Goal: Information Seeking & Learning: Learn about a topic

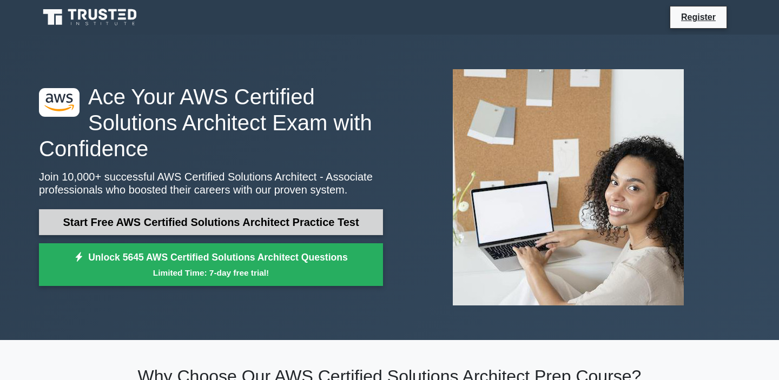
click at [194, 223] on link "Start Free AWS Certified Solutions Architect Practice Test" at bounding box center [211, 222] width 344 height 26
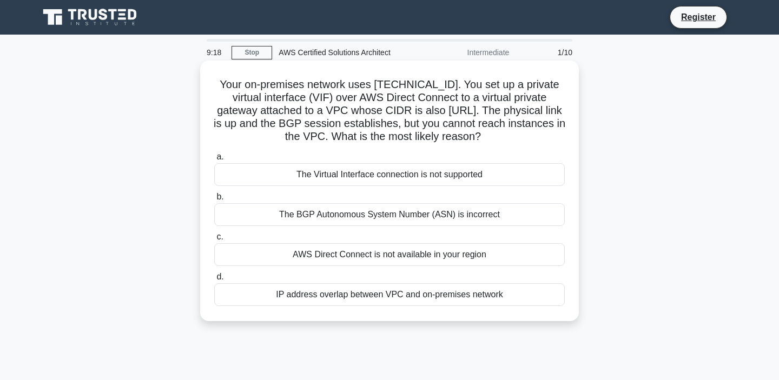
click at [353, 299] on div "IP address overlap between VPC and on-premises network" at bounding box center [389, 295] width 351 height 23
click at [214, 281] on input "d. IP address overlap between VPC and on-premises network" at bounding box center [214, 277] width 0 height 7
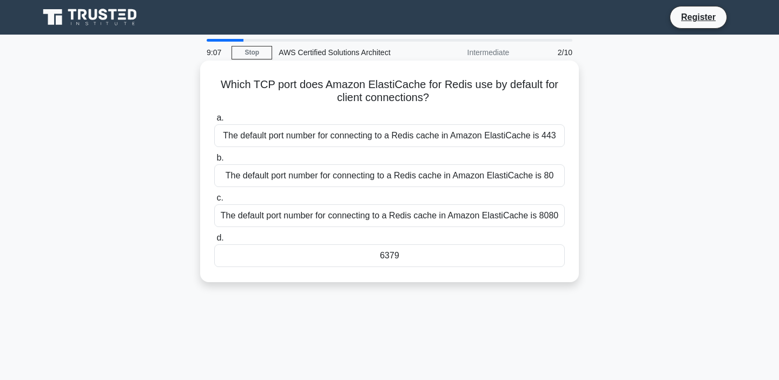
click at [448, 213] on div "The default port number for connecting to a Redis cache in Amazon ElastiCache i…" at bounding box center [389, 216] width 351 height 23
click at [214, 202] on input "c. The default port number for connecting to a Redis cache in Amazon ElastiCach…" at bounding box center [214, 198] width 0 height 7
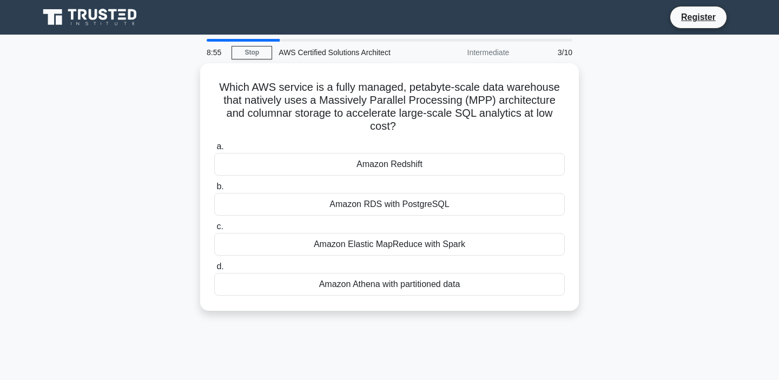
click at [614, 202] on div "Which AWS service is a fully managed, petabyte-scale data warehouse that native…" at bounding box center [389, 193] width 714 height 261
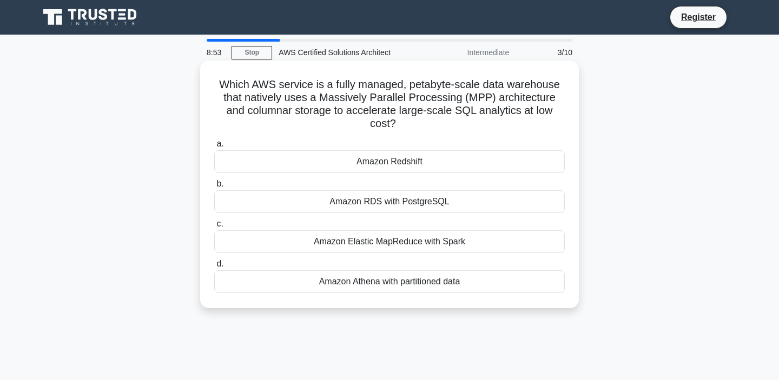
click at [446, 271] on div "Amazon Athena with partitioned data" at bounding box center [389, 282] width 351 height 23
click at [214, 264] on input "d. Amazon Athena with partitioned data" at bounding box center [214, 264] width 0 height 7
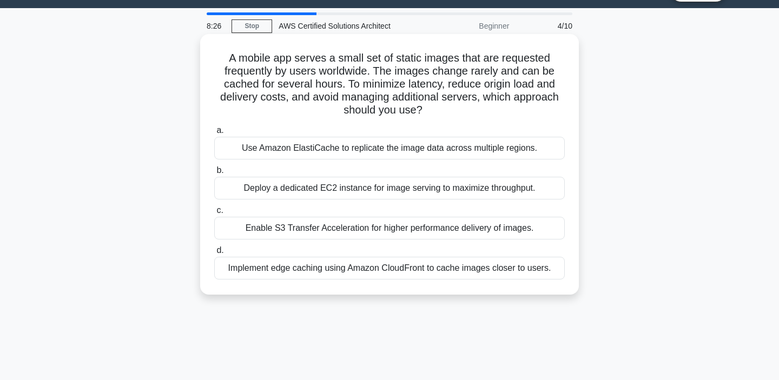
scroll to position [28, 0]
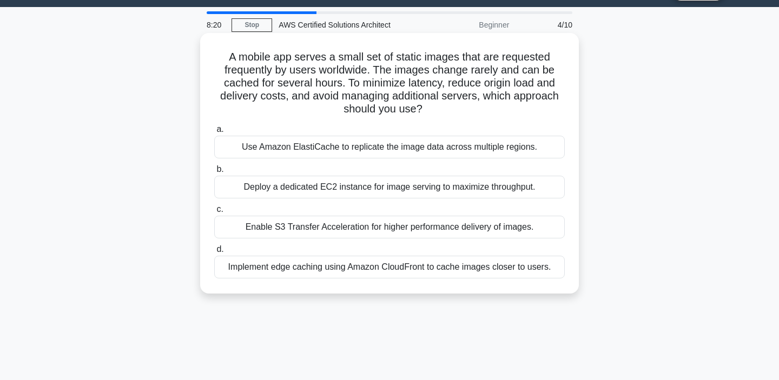
click at [412, 271] on div "Implement edge caching using Amazon CloudFront to cache images closer to users." at bounding box center [389, 267] width 351 height 23
click at [214, 253] on input "d. Implement edge caching using Amazon CloudFront to cache images closer to use…" at bounding box center [214, 249] width 0 height 7
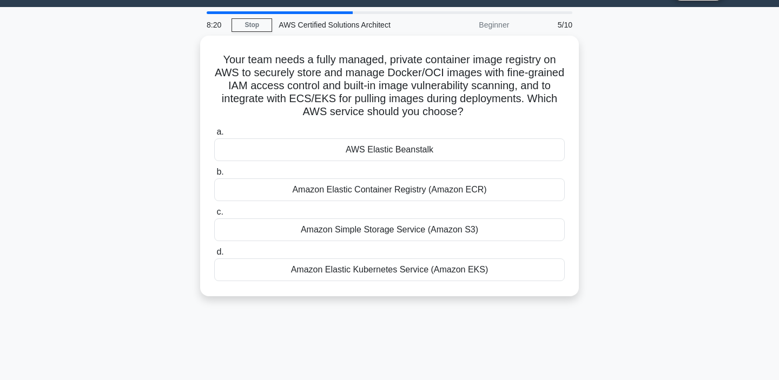
scroll to position [0, 0]
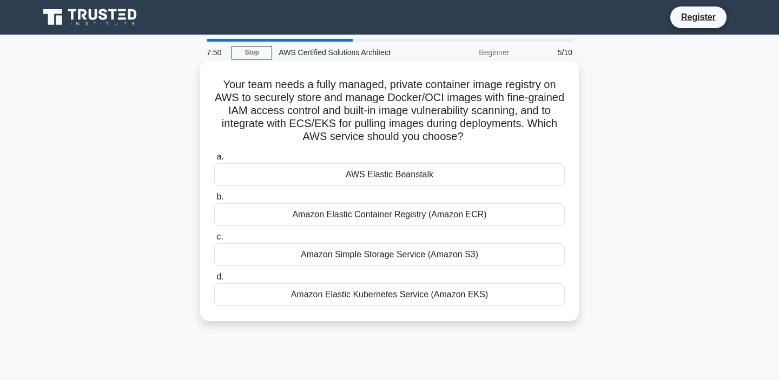
click at [416, 213] on div "Amazon Elastic Container Registry (Amazon ECR)" at bounding box center [389, 214] width 351 height 23
click at [214, 201] on input "b. Amazon Elastic Container Registry (Amazon ECR)" at bounding box center [214, 197] width 0 height 7
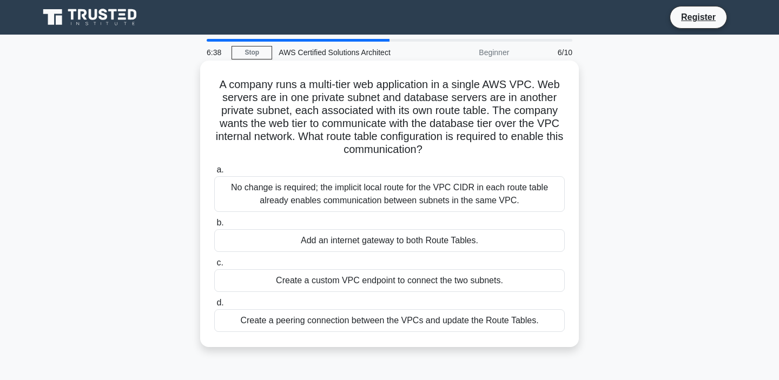
click at [399, 207] on div "No change is required; the implicit local route for the VPC CIDR in each route …" at bounding box center [389, 194] width 351 height 36
click at [214, 174] on input "a. No change is required; the implicit local route for the VPC CIDR in each rou…" at bounding box center [214, 170] width 0 height 7
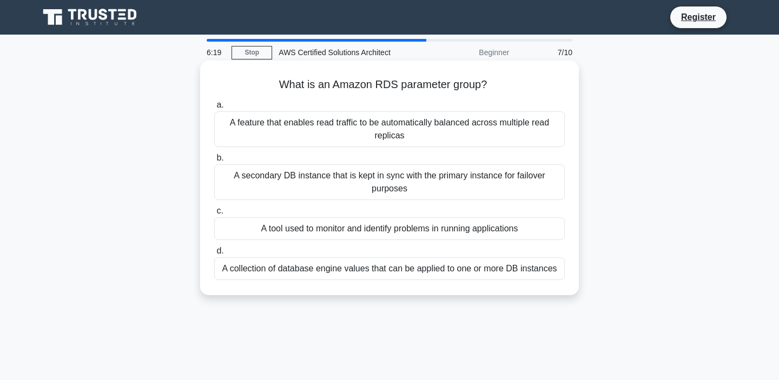
click at [386, 267] on div "A collection of database engine values that can be applied to one or more DB in…" at bounding box center [389, 269] width 351 height 23
click at [214, 255] on input "d. A collection of database engine values that can be applied to one or more DB…" at bounding box center [214, 251] width 0 height 7
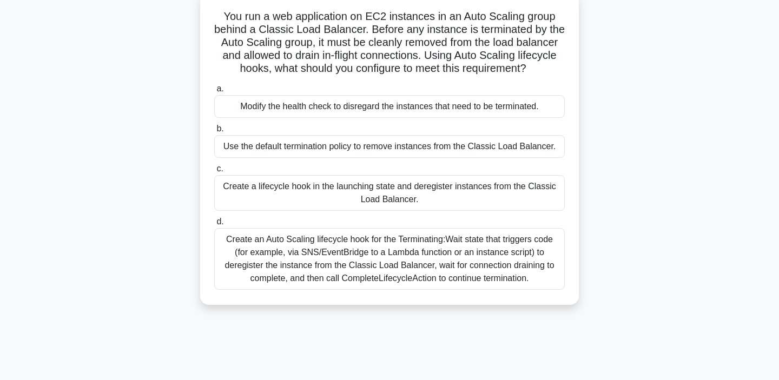
scroll to position [70, 0]
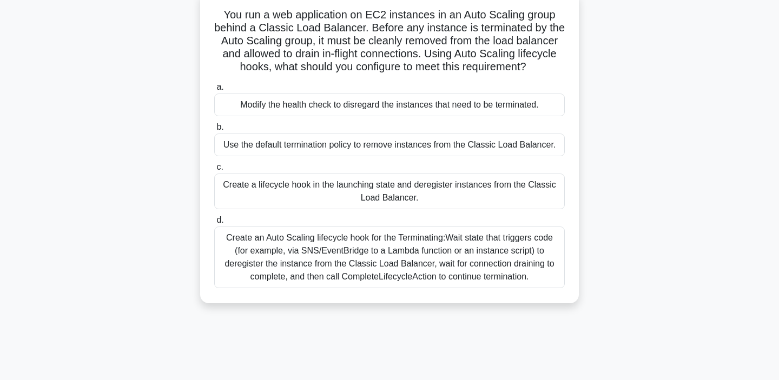
click at [384, 271] on div "Create an Auto Scaling lifecycle hook for the Terminating:Wait state that trigg…" at bounding box center [389, 258] width 351 height 62
click at [214, 224] on input "d. Create an Auto Scaling lifecycle hook for the Terminating:Wait state that tr…" at bounding box center [214, 220] width 0 height 7
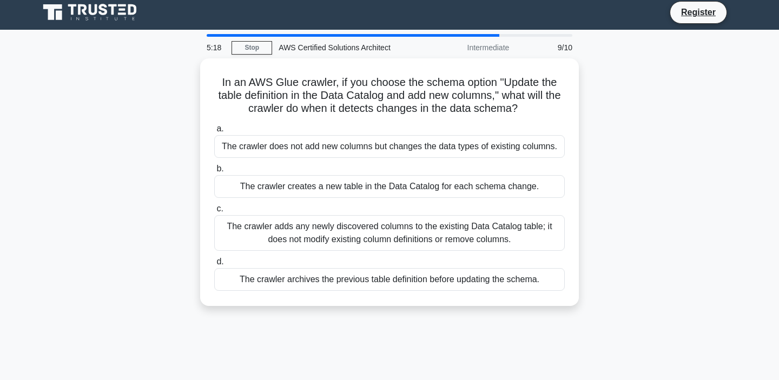
scroll to position [0, 0]
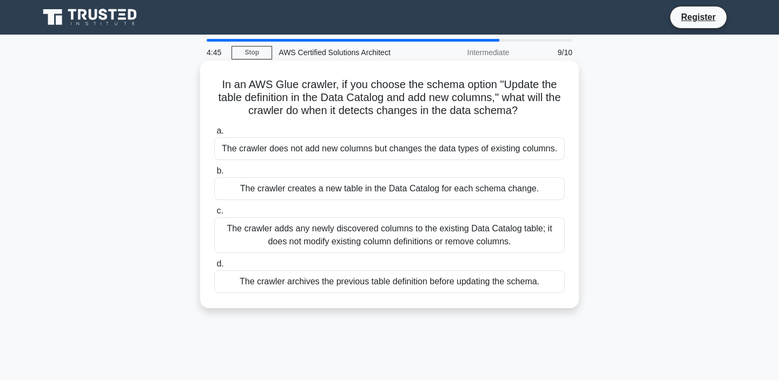
click at [358, 288] on div "The crawler archives the previous table definition before updating the schema." at bounding box center [389, 282] width 351 height 23
click at [214, 268] on input "d. The crawler archives the previous table definition before updating the schem…" at bounding box center [214, 264] width 0 height 7
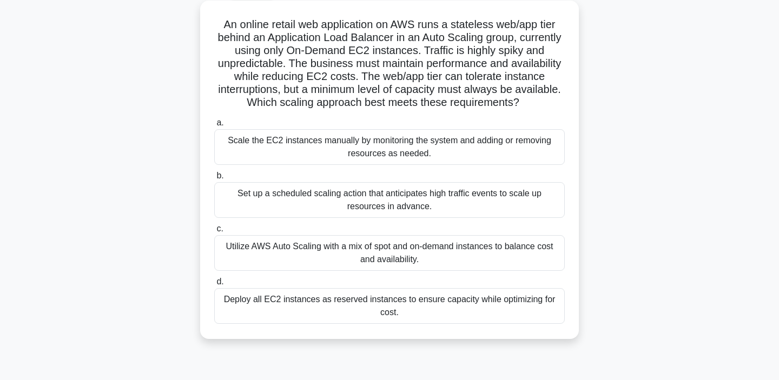
scroll to position [63, 0]
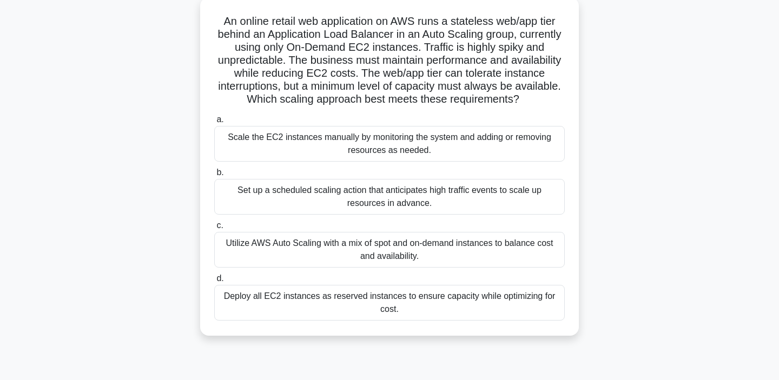
click at [378, 254] on div "Utilize AWS Auto Scaling with a mix of spot and on-demand instances to balance …" at bounding box center [389, 250] width 351 height 36
click at [214, 229] on input "c. Utilize AWS Auto Scaling with a mix of spot and on-demand instances to balan…" at bounding box center [214, 225] width 0 height 7
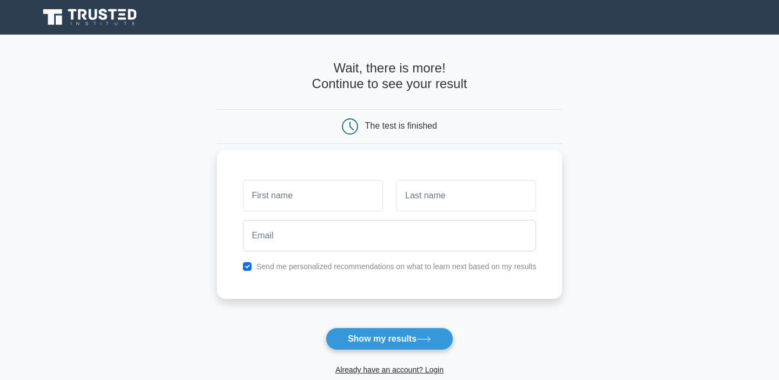
click at [333, 194] on input "text" at bounding box center [313, 195] width 140 height 31
type input "[PERSON_NAME]"
click at [422, 190] on input "text" at bounding box center [466, 195] width 140 height 31
click at [419, 198] on input "text" at bounding box center [466, 195] width 140 height 31
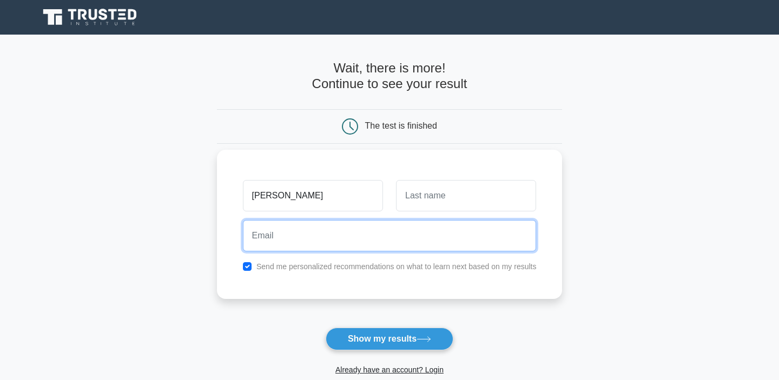
click at [390, 225] on input "email" at bounding box center [390, 235] width 294 height 31
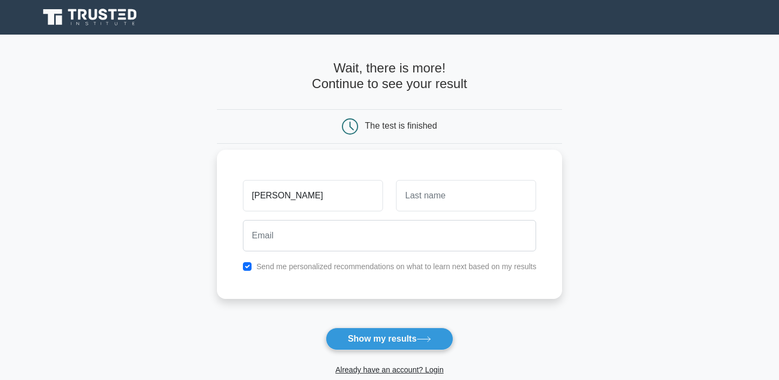
click at [252, 279] on div "[PERSON_NAME] Send me personalized recommendations on what to learn next based …" at bounding box center [390, 224] width 346 height 149
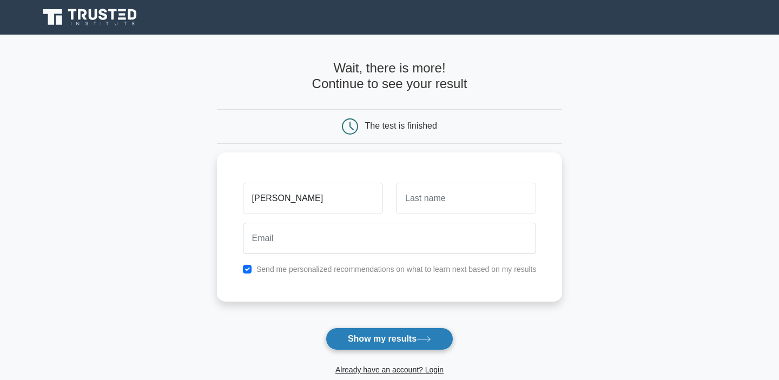
click at [378, 336] on button "Show my results" at bounding box center [390, 339] width 128 height 23
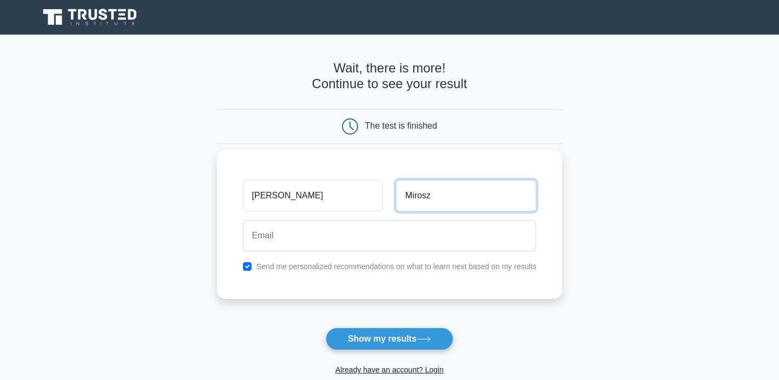
type input "Mirosz"
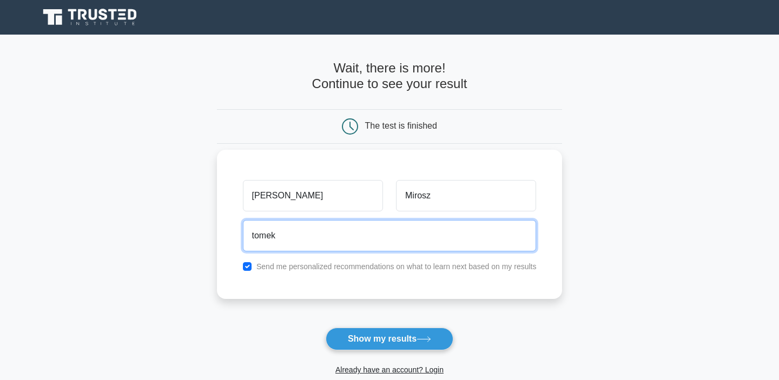
type input "[EMAIL_ADDRESS][DOMAIN_NAME]"
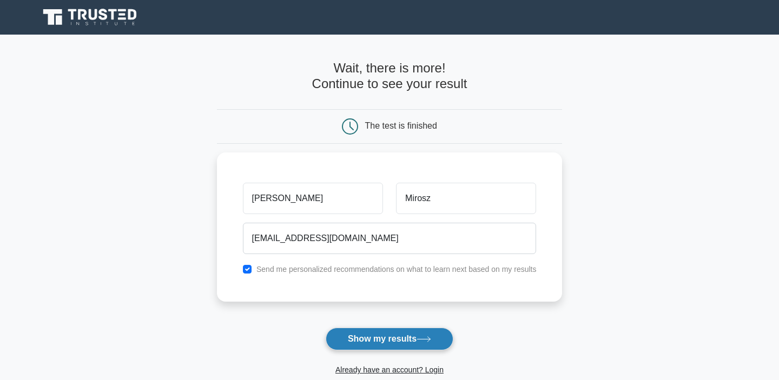
click at [388, 340] on button "Show my results" at bounding box center [390, 339] width 128 height 23
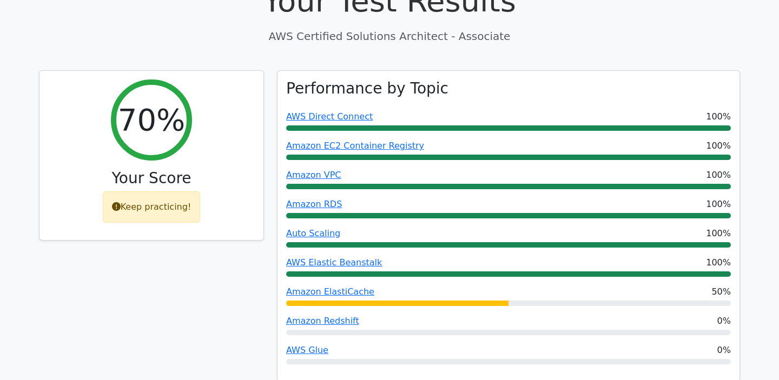
scroll to position [403, 0]
